Goal: Information Seeking & Learning: Learn about a topic

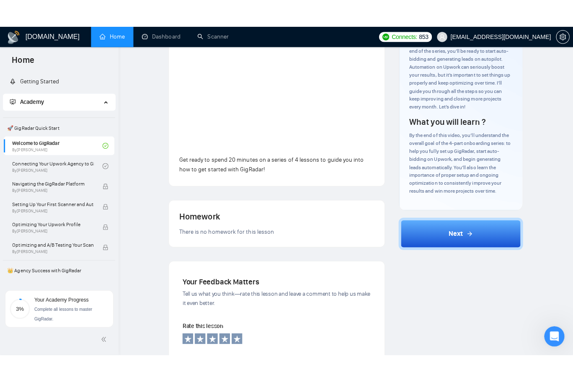
scroll to position [95, 0]
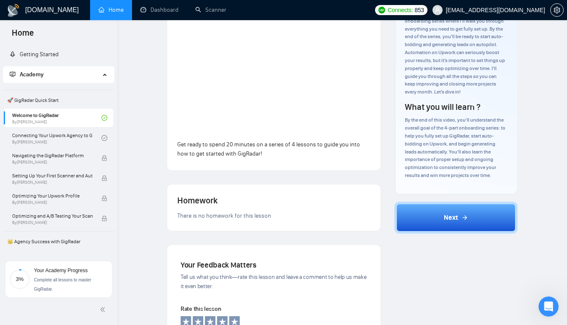
drag, startPoint x: 473, startPoint y: 227, endPoint x: 494, endPoint y: 219, distance: 22.7
click at [474, 227] on button "Next" at bounding box center [455, 217] width 123 height 32
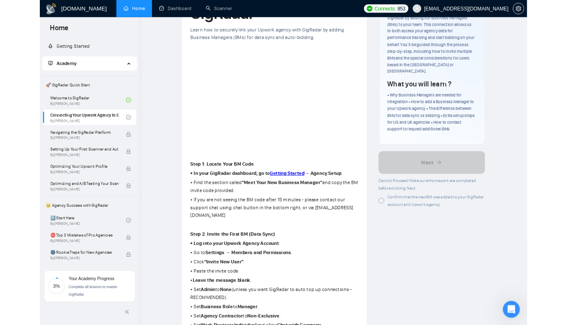
scroll to position [366, 0]
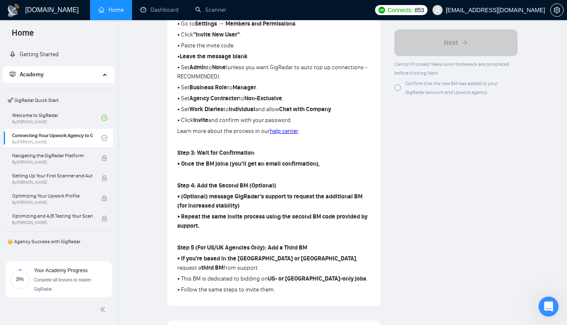
click at [46, 67] on span "Academy" at bounding box center [55, 74] width 90 height 17
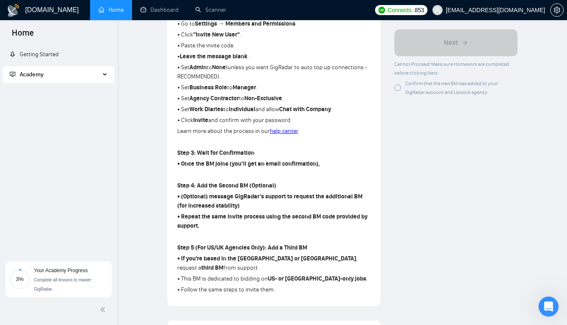
click at [43, 79] on span "Academy" at bounding box center [55, 74] width 90 height 17
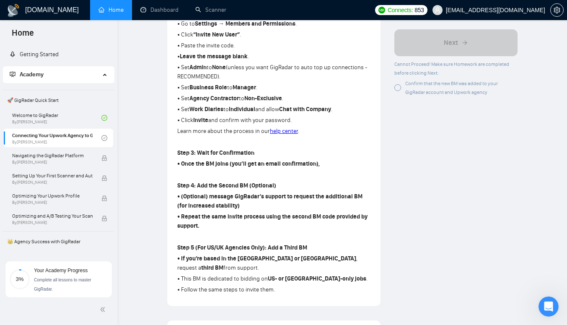
click at [43, 58] on link "Getting Started" at bounding box center [34, 54] width 49 height 7
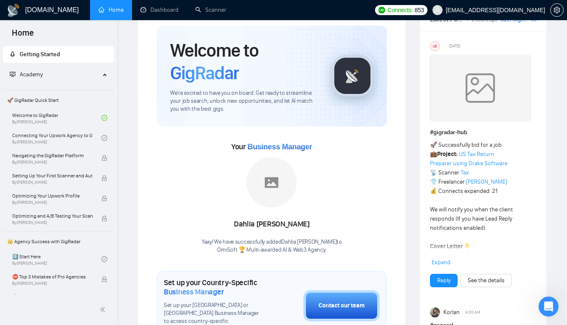
scroll to position [18, 0]
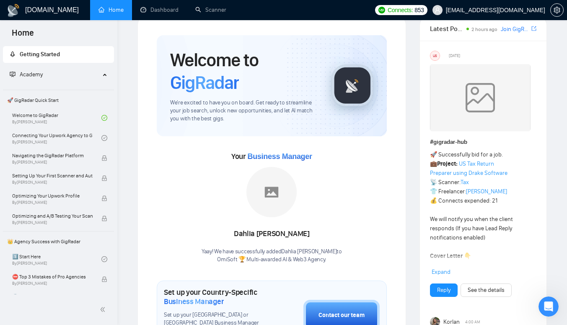
click at [297, 222] on div "Dahlia [PERSON_NAME] Yaay! We have successfully added Dahlia [PERSON_NAME] to O…" at bounding box center [271, 215] width 140 height 96
click at [283, 235] on div "Dahlia [PERSON_NAME]" at bounding box center [271, 234] width 140 height 14
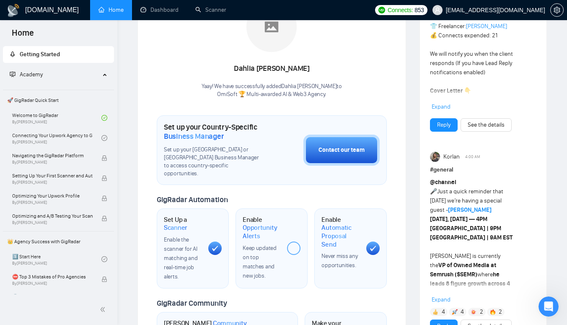
scroll to position [184, 0]
